Goal: Information Seeking & Learning: Find specific page/section

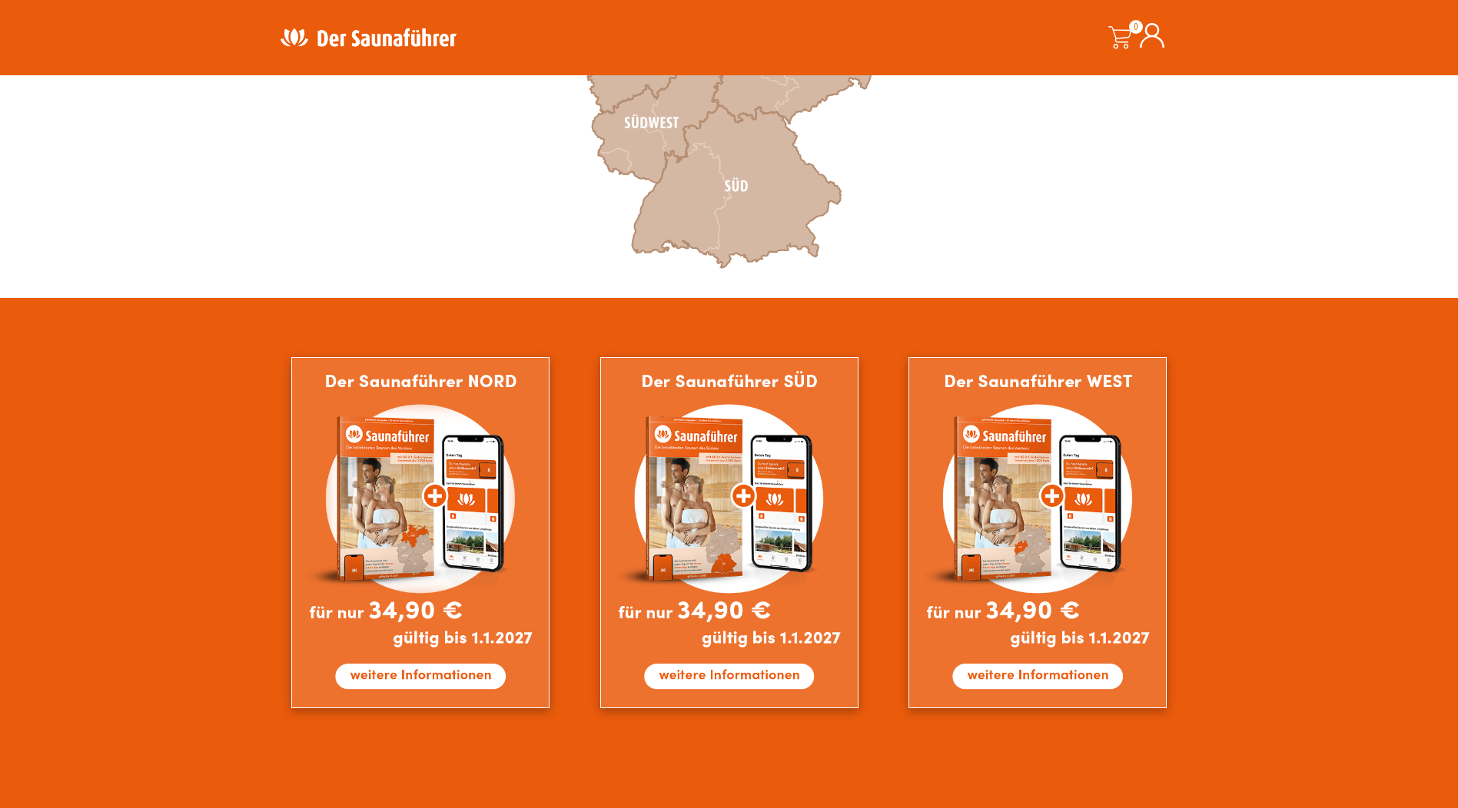
scroll to position [692, 0]
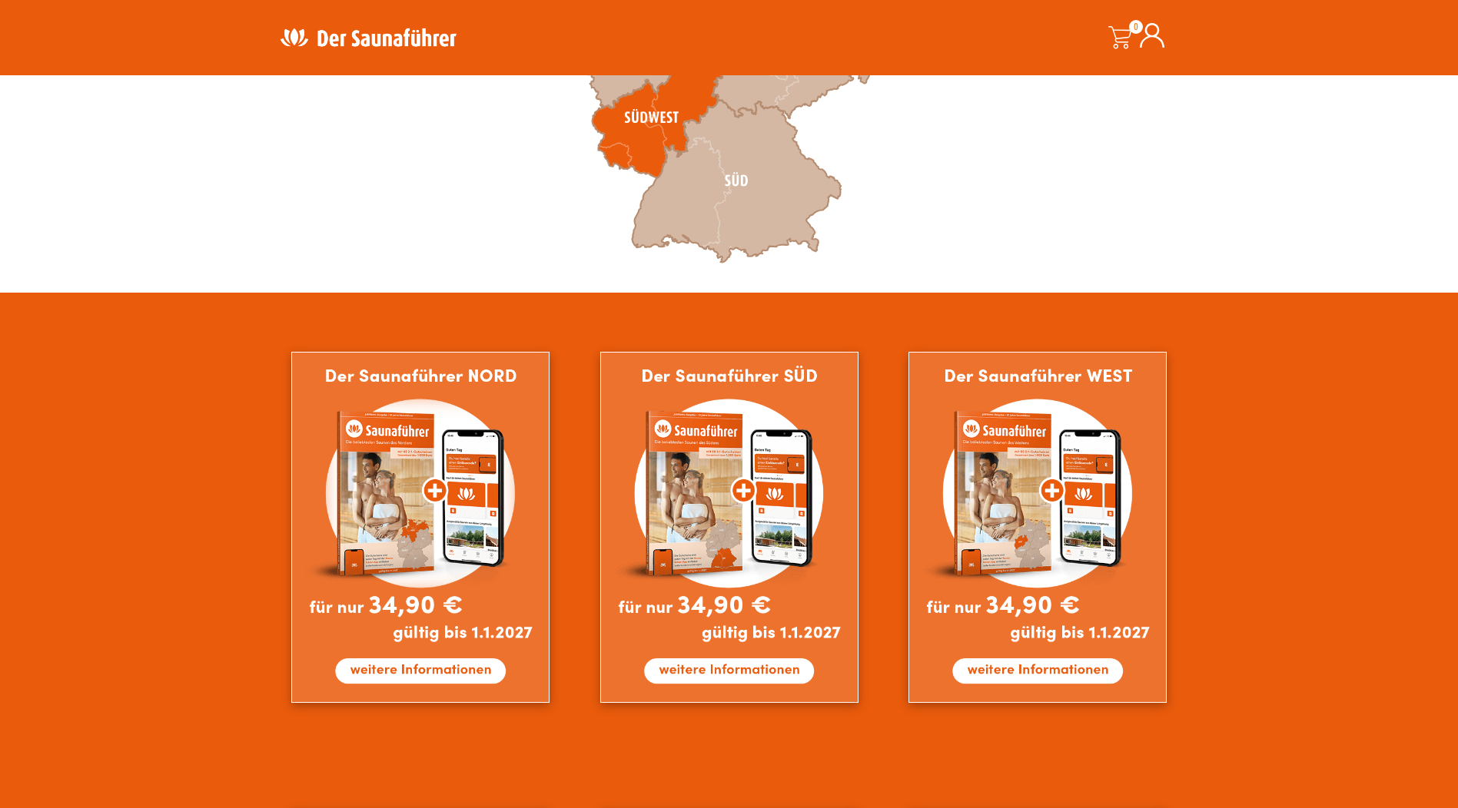
click at [636, 129] on icon at bounding box center [657, 112] width 131 height 132
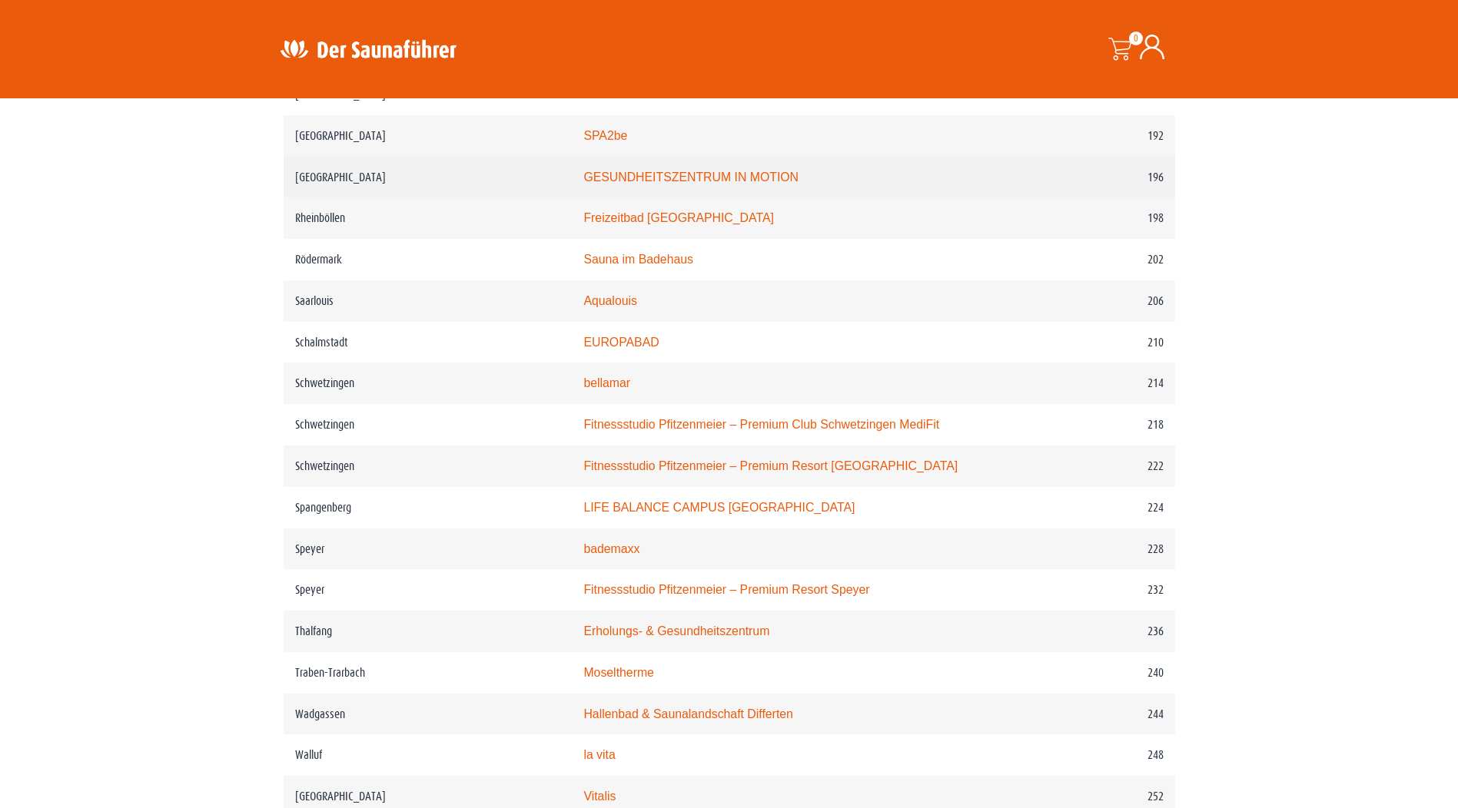
scroll to position [2766, 0]
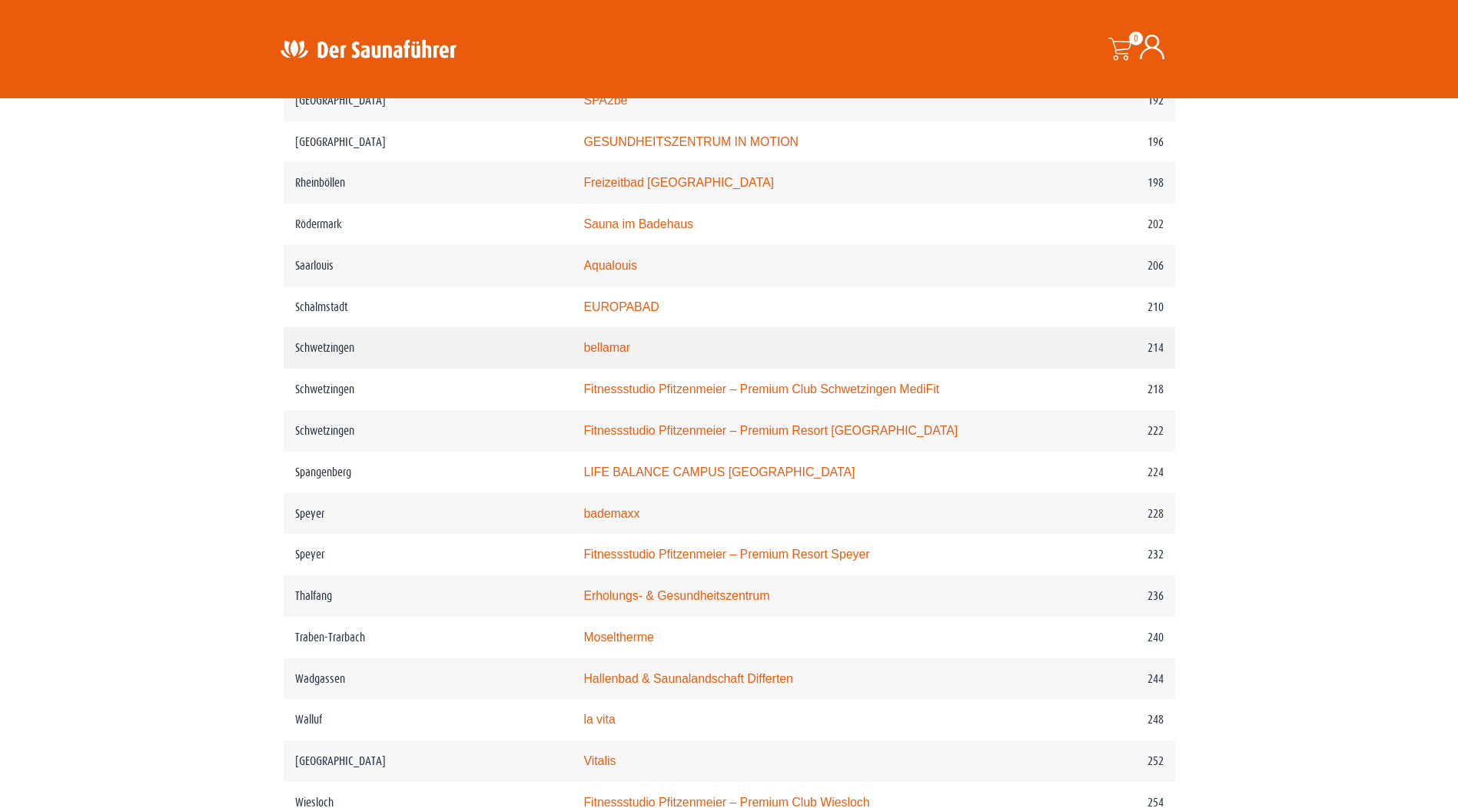
click at [610, 344] on link "bellamar" at bounding box center [606, 347] width 47 height 13
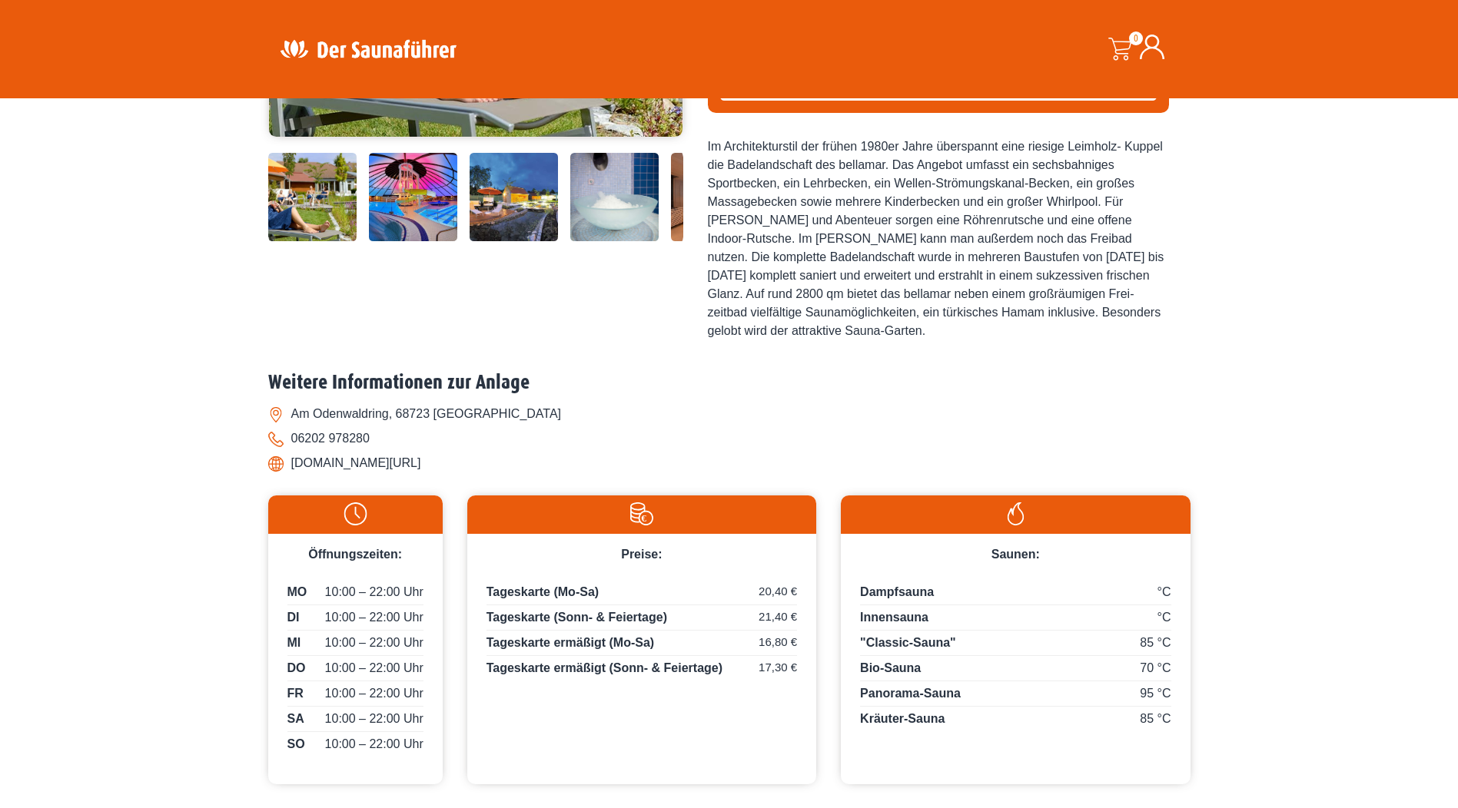
scroll to position [307, 0]
